Goal: Download file/media

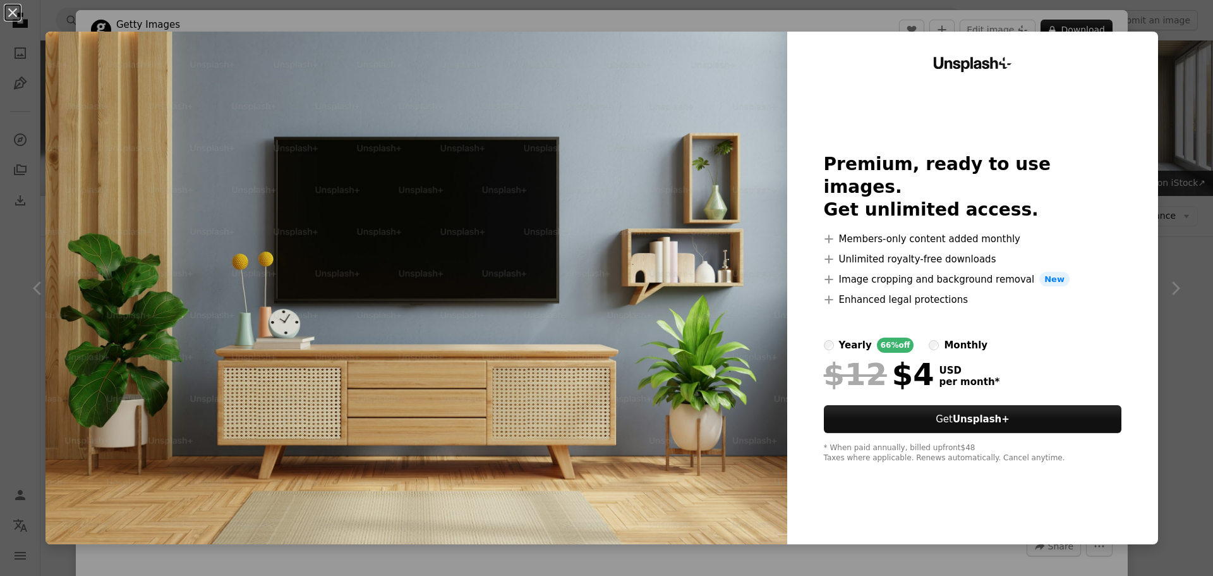
scroll to position [1264, 0]
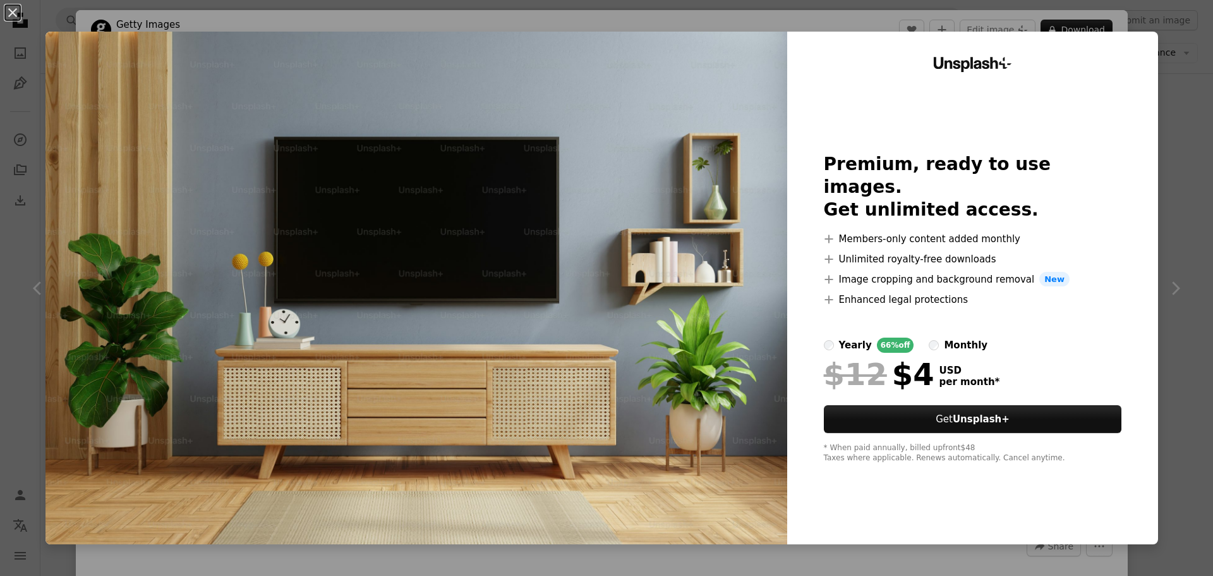
click at [1168, 86] on div "An X shape Unsplash+ Premium, ready to use images. Get unlimited access. A plus…" at bounding box center [606, 288] width 1213 height 576
